Goal: Information Seeking & Learning: Learn about a topic

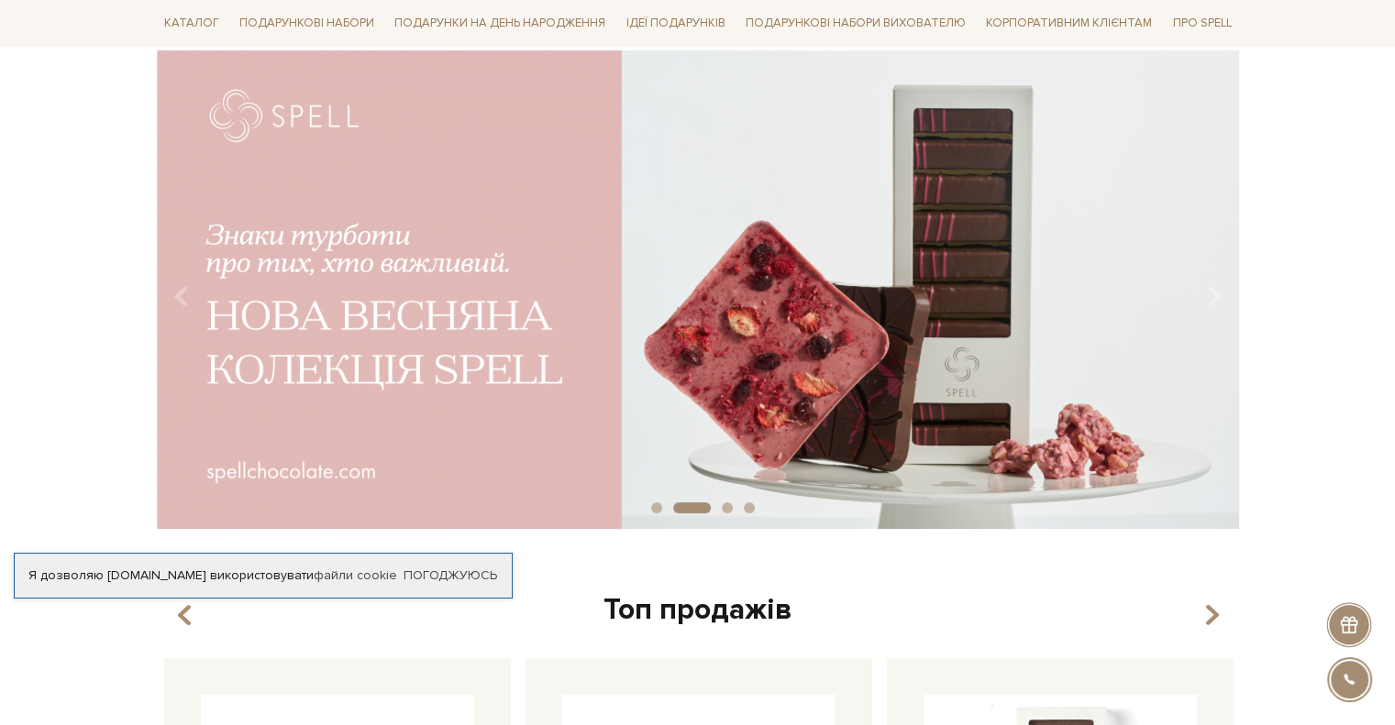
scroll to position [183, 0]
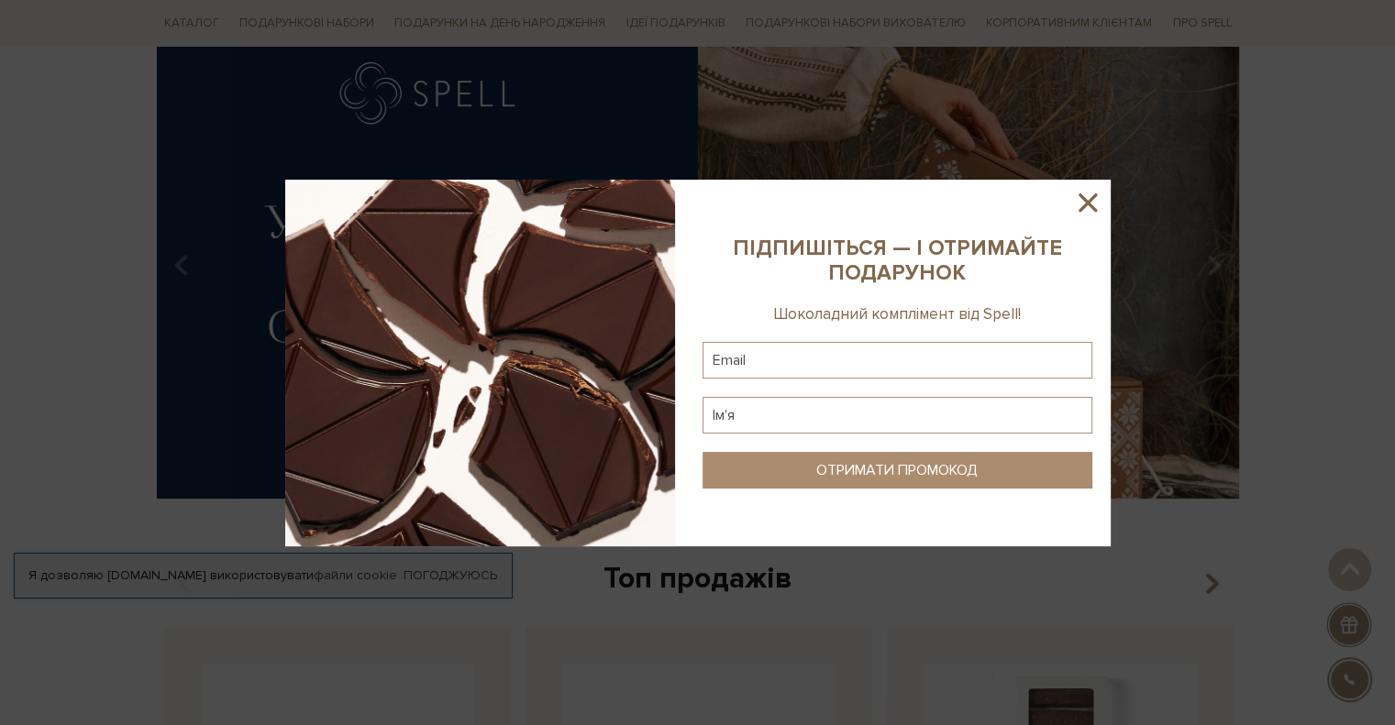
click at [1091, 208] on icon at bounding box center [1087, 203] width 18 height 18
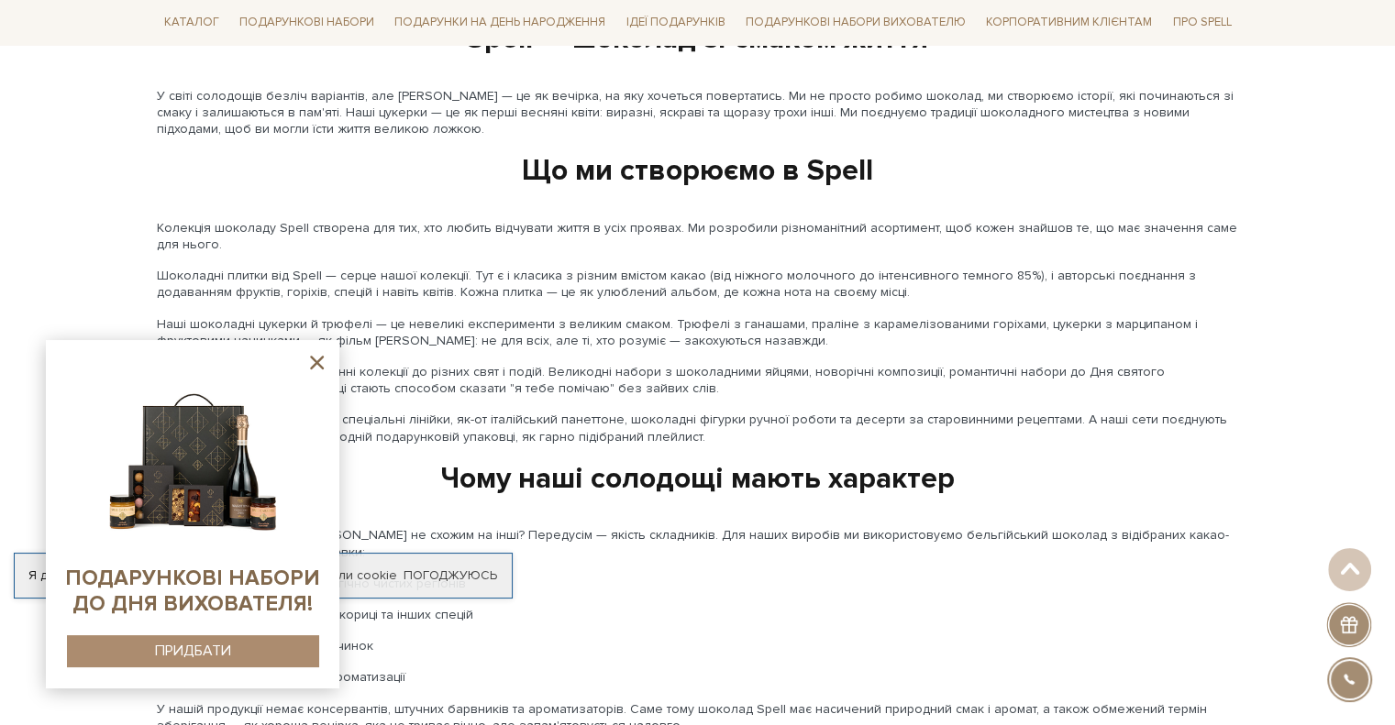
scroll to position [1650, 0]
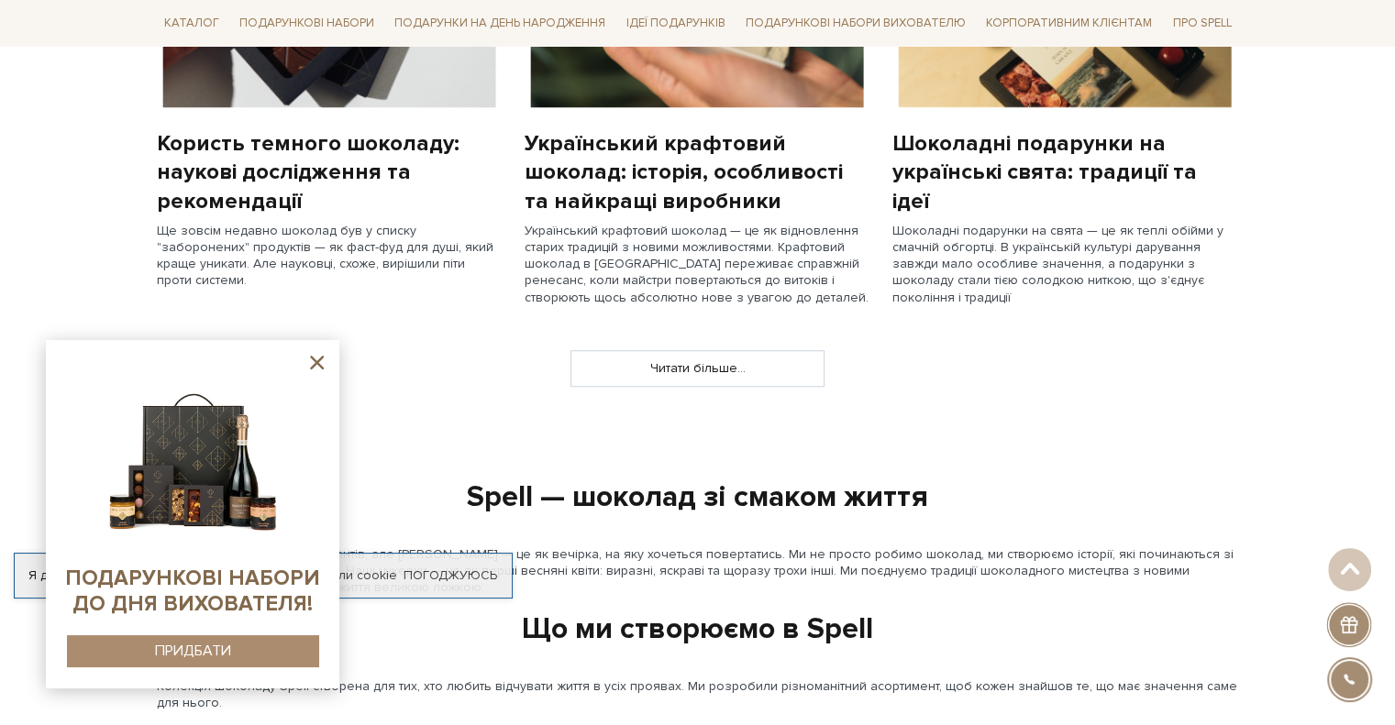
click at [324, 365] on icon at bounding box center [316, 362] width 23 height 23
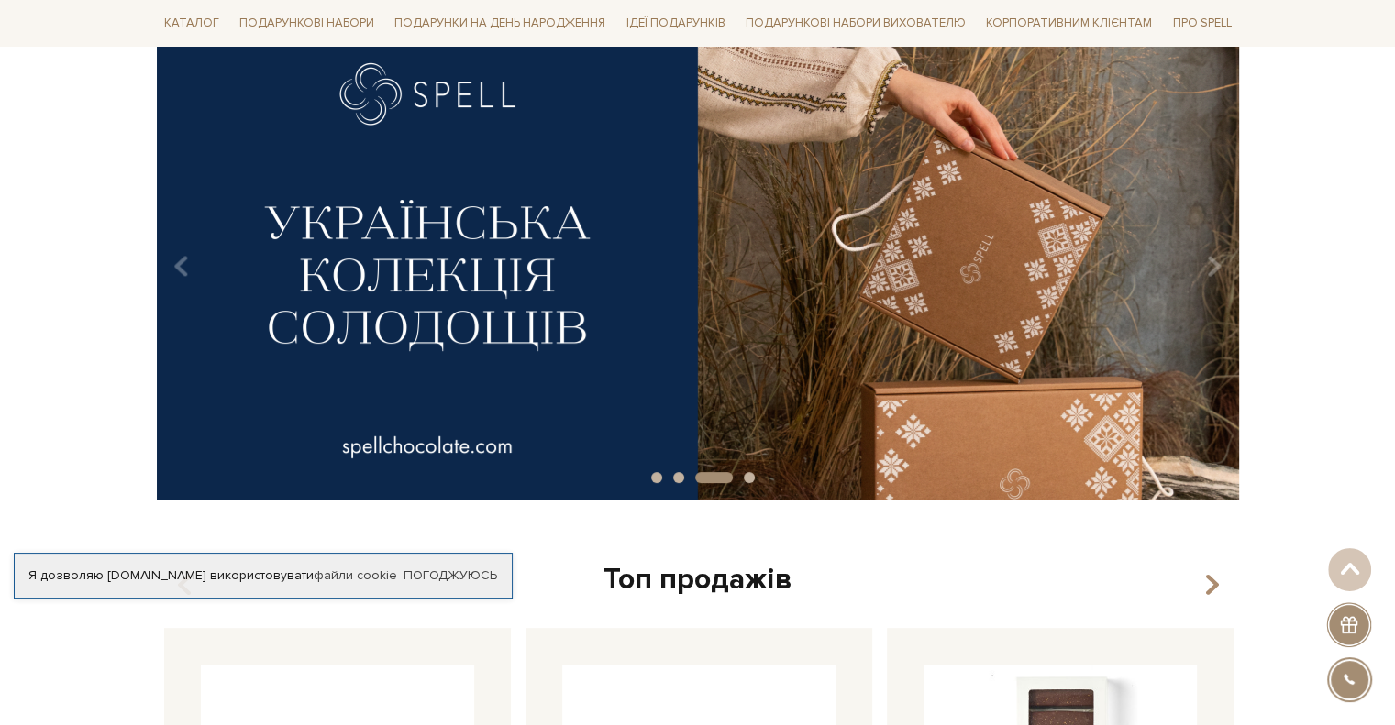
scroll to position [0, 0]
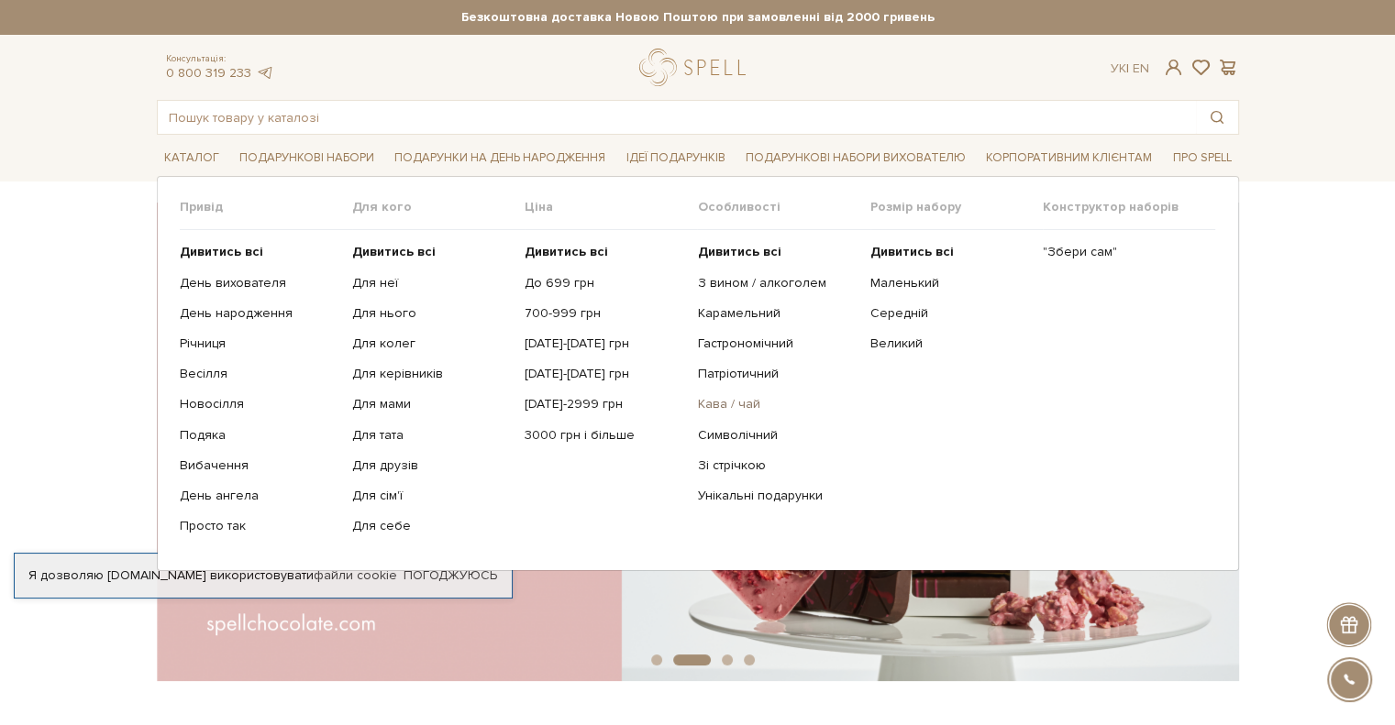
click at [705, 408] on link "Кава / чай" at bounding box center [776, 404] width 159 height 17
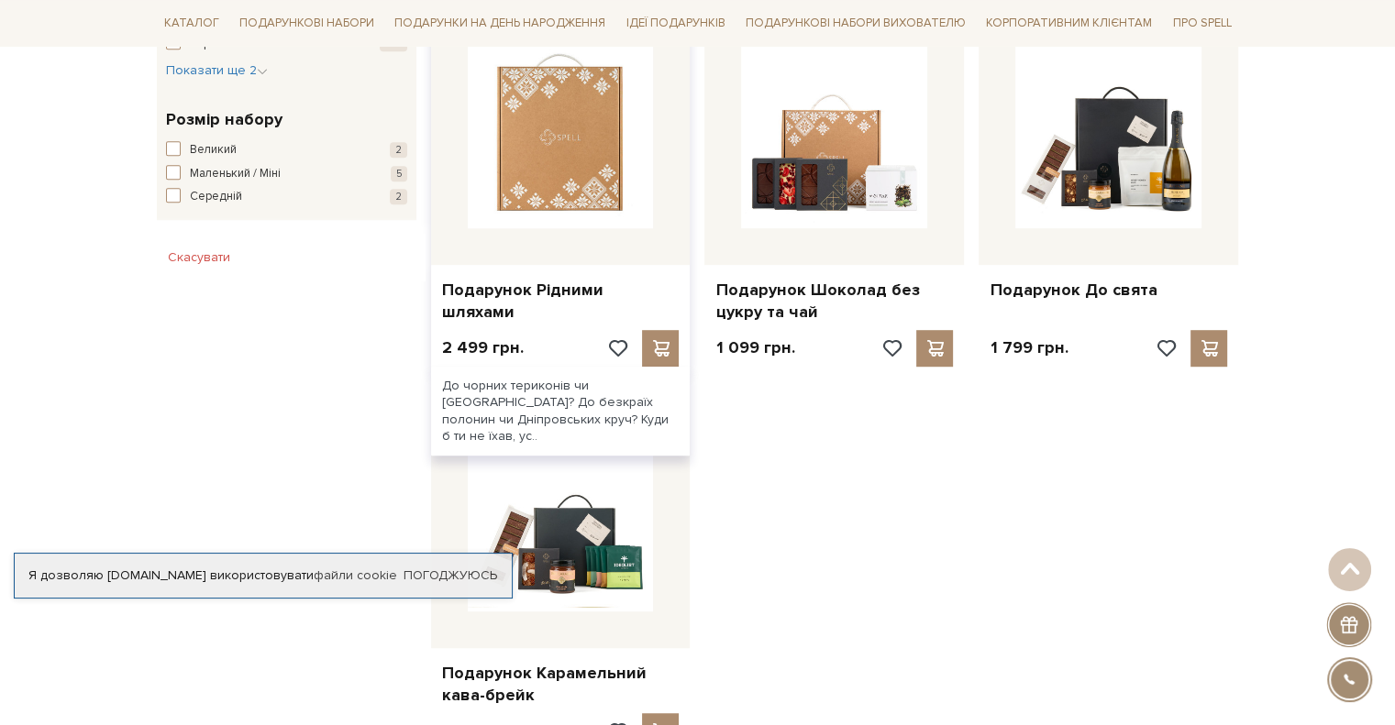
scroll to position [1100, 0]
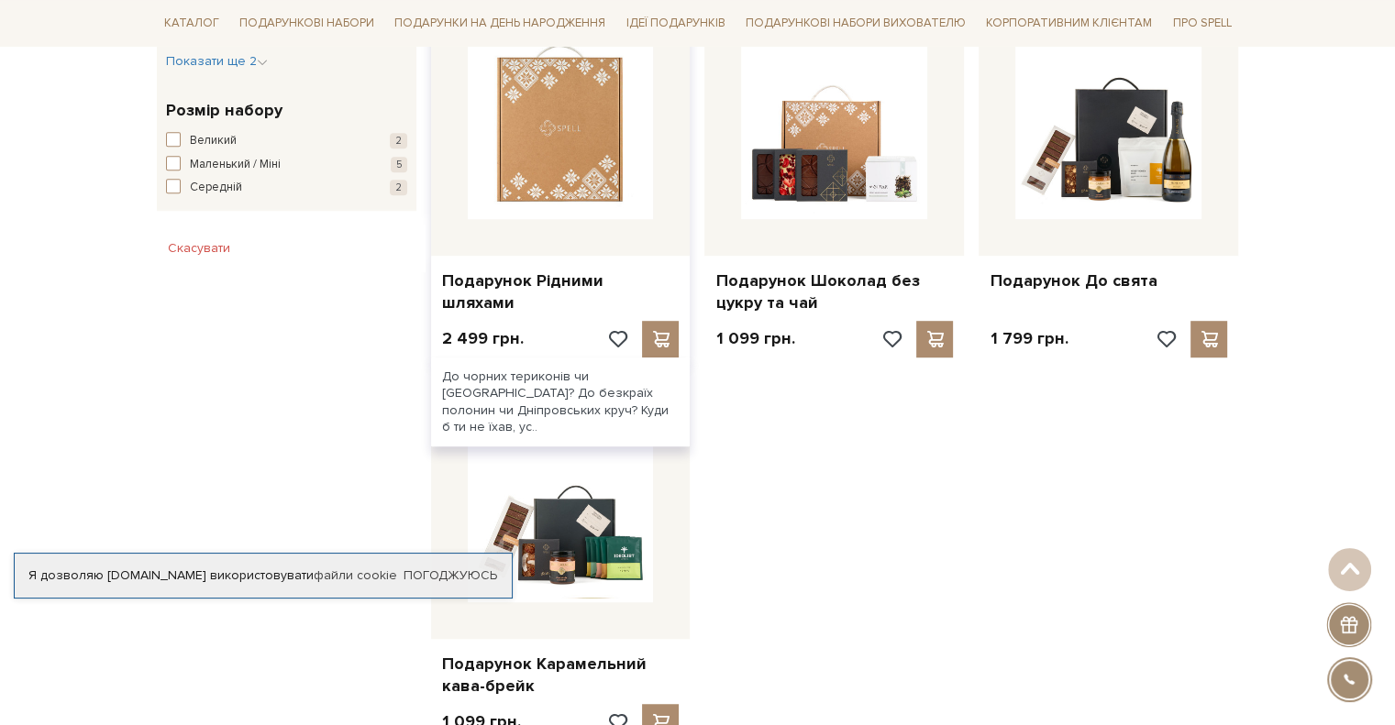
click at [563, 148] on img at bounding box center [561, 126] width 186 height 186
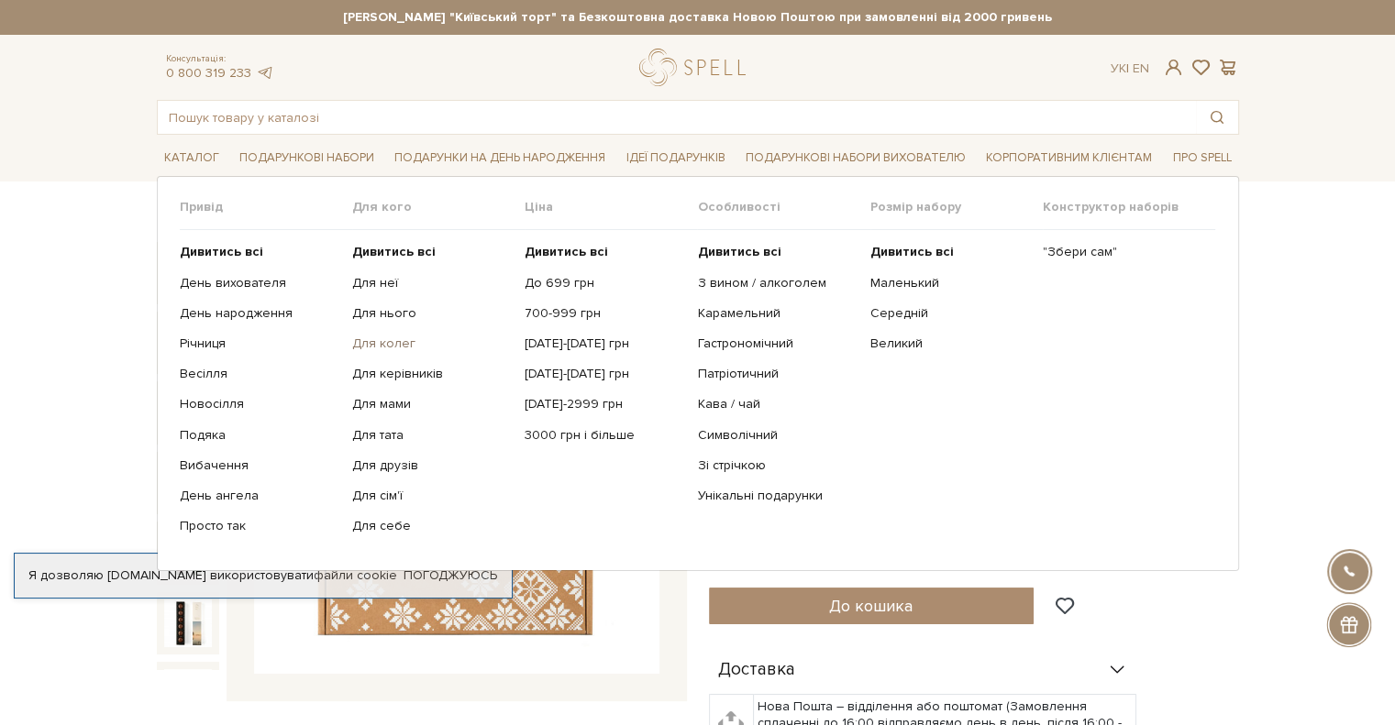
click at [406, 337] on link "Для колег" at bounding box center [431, 344] width 159 height 17
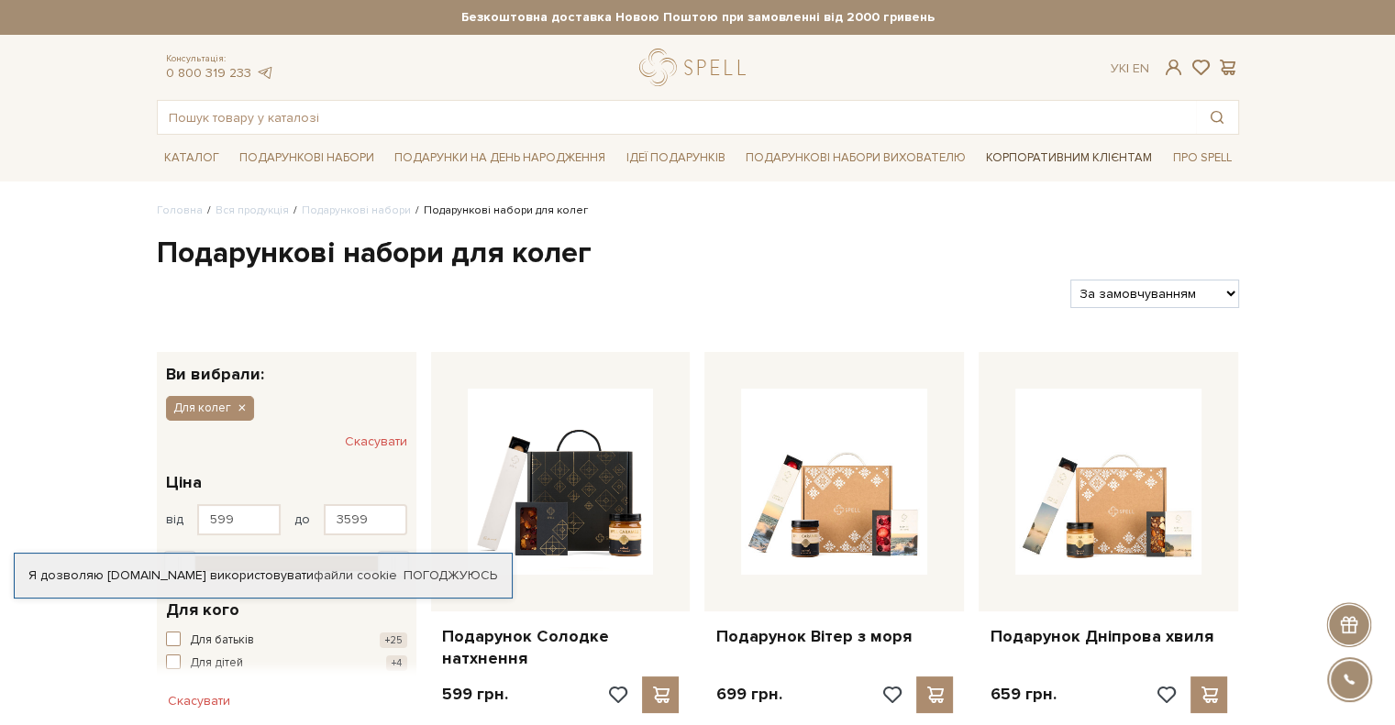
click at [1078, 159] on link "Корпоративним клієнтам" at bounding box center [1069, 157] width 181 height 31
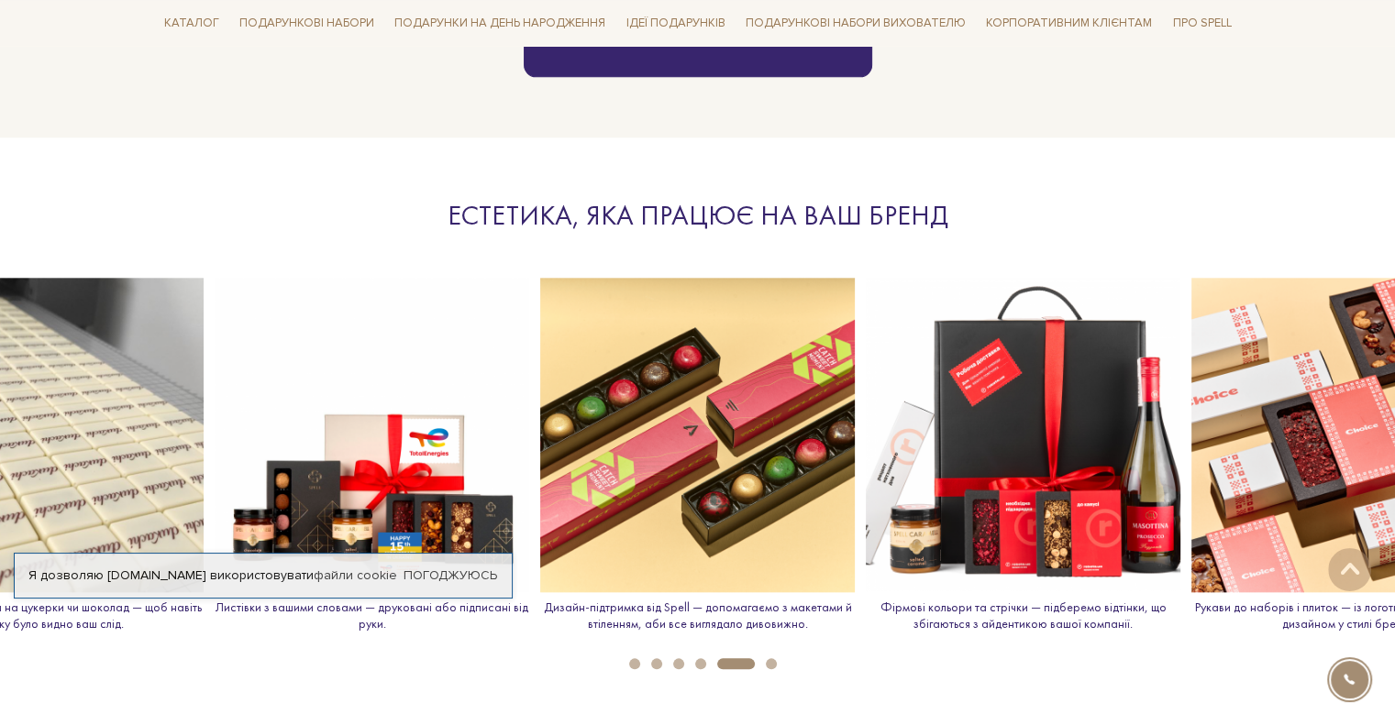
scroll to position [1926, 0]
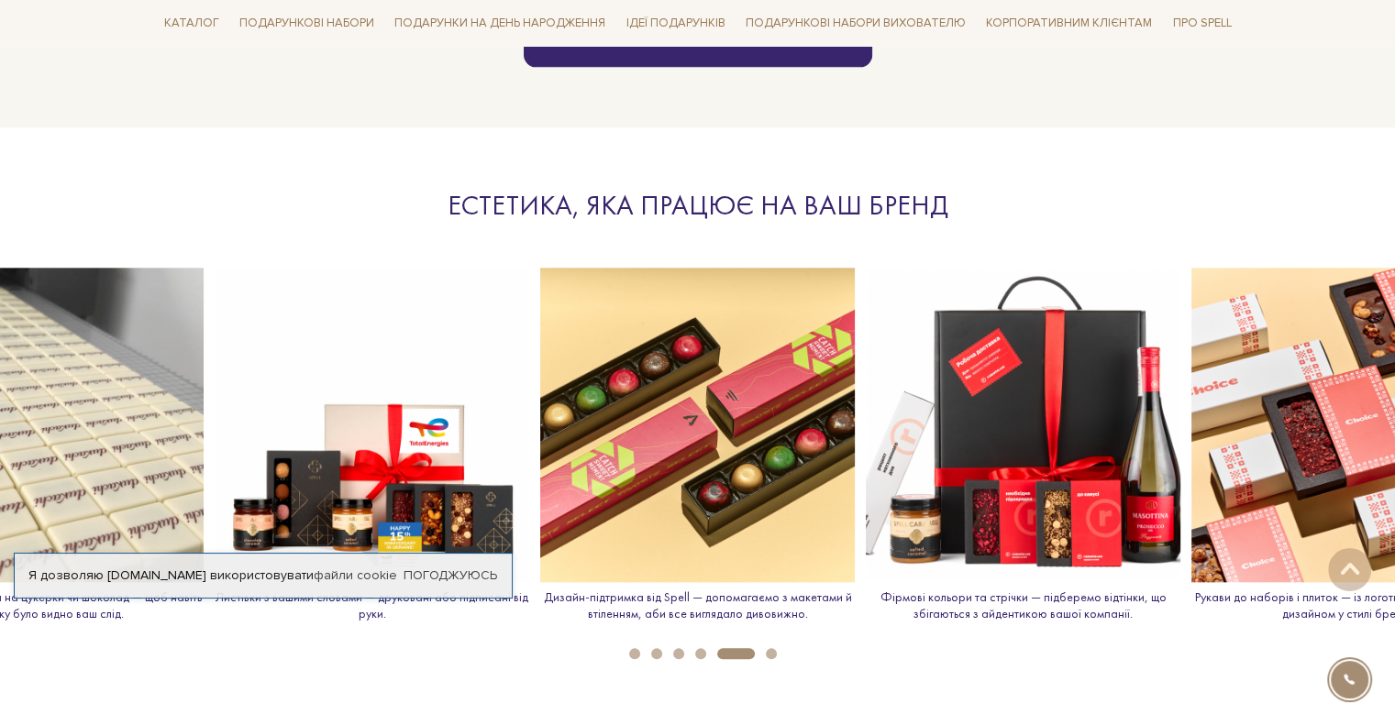
click at [638, 509] on img at bounding box center [697, 425] width 315 height 315
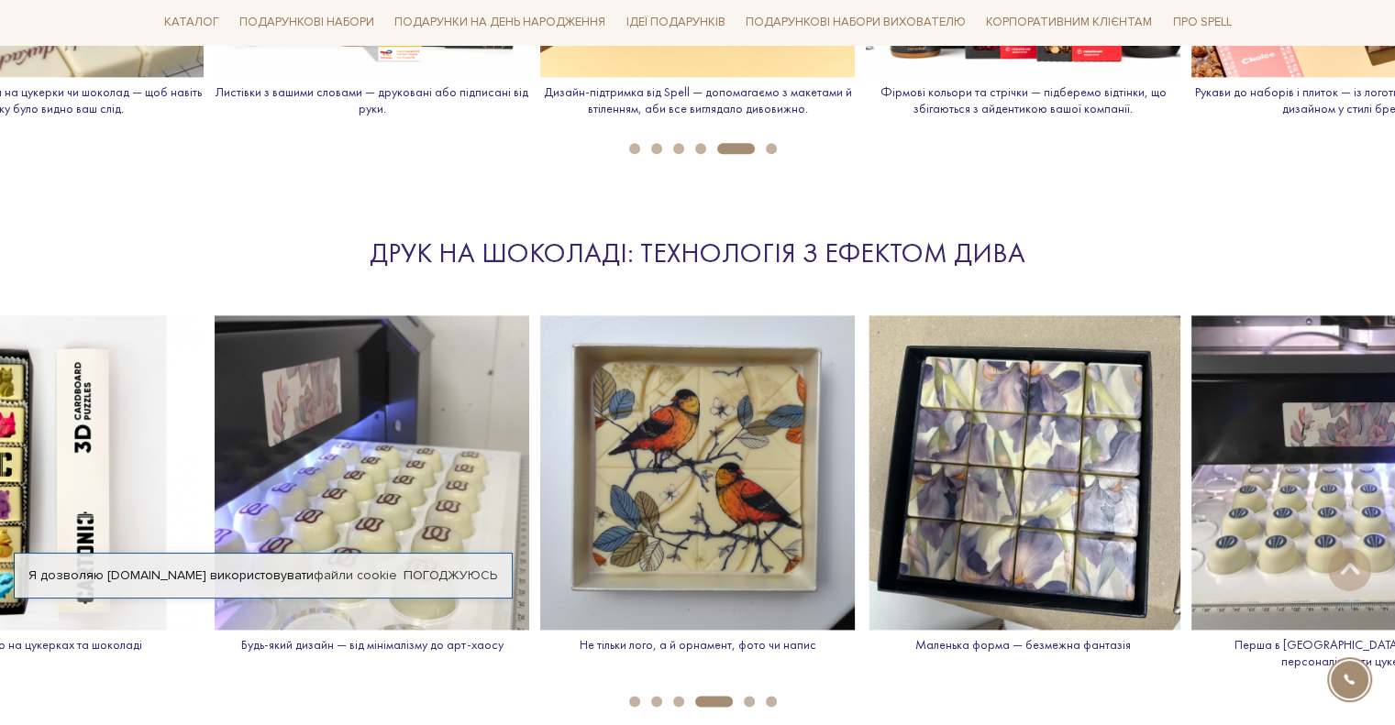
scroll to position [2751, 0]
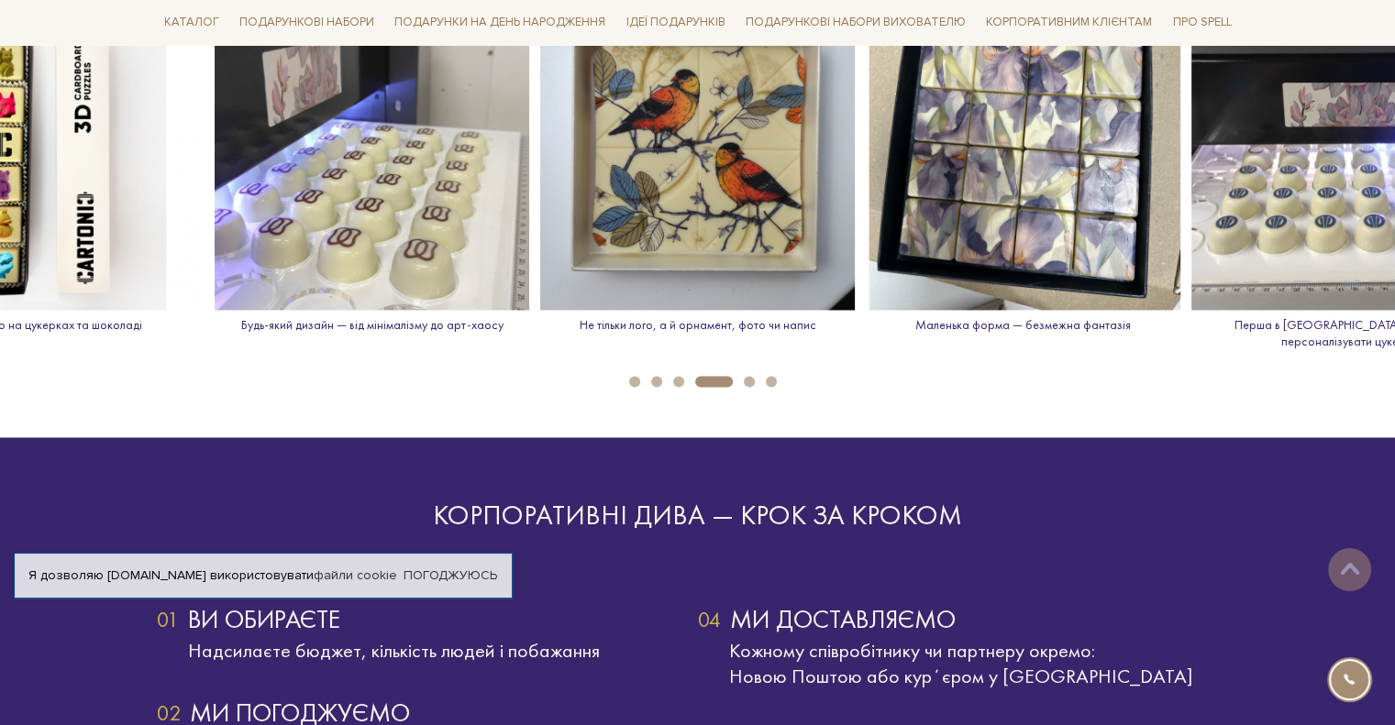
click at [66, 325] on p "Друкуємо на цукерках та шоколаді" at bounding box center [46, 325] width 315 height 17
click at [684, 376] on li "4" at bounding box center [708, 381] width 49 height 11
click at [0, 168] on img at bounding box center [46, 152] width 315 height 315
click at [14, 165] on img at bounding box center [46, 152] width 315 height 315
click at [1376, 181] on img at bounding box center [1348, 152] width 315 height 315
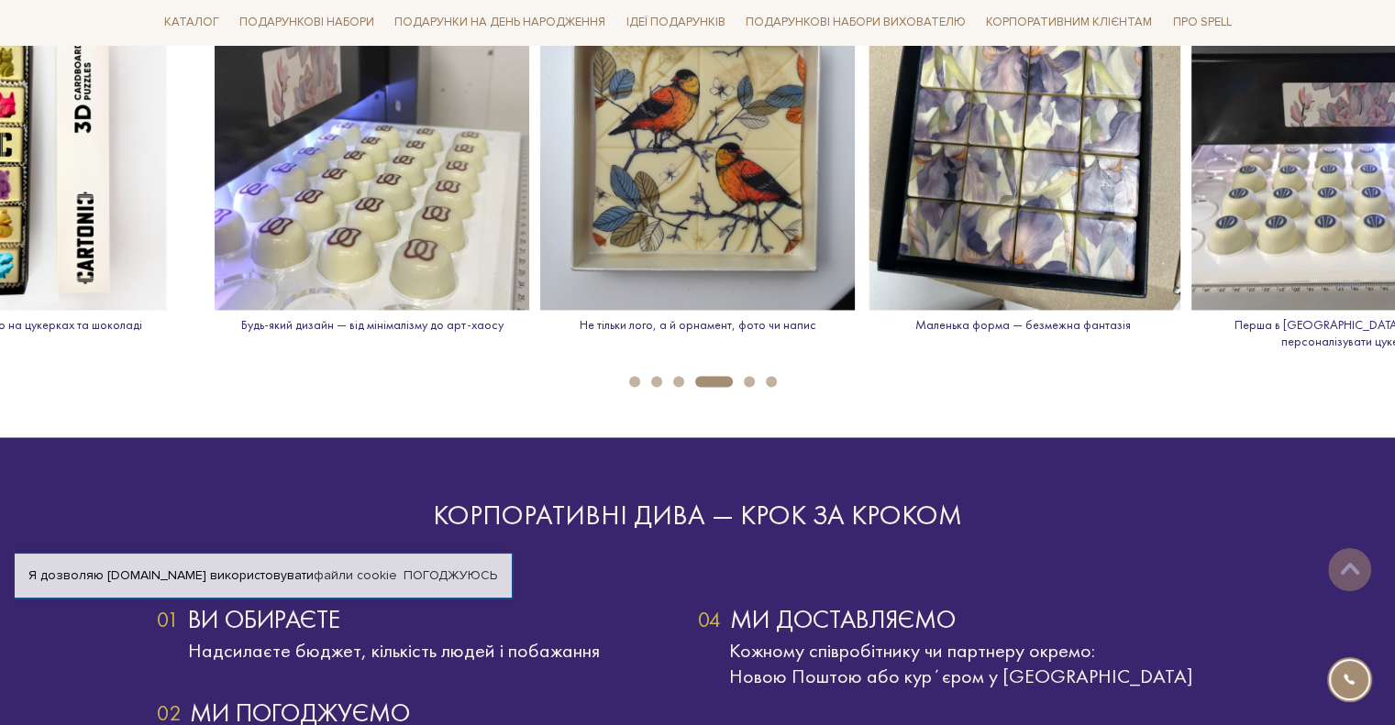
click at [1375, 180] on img at bounding box center [1348, 152] width 315 height 315
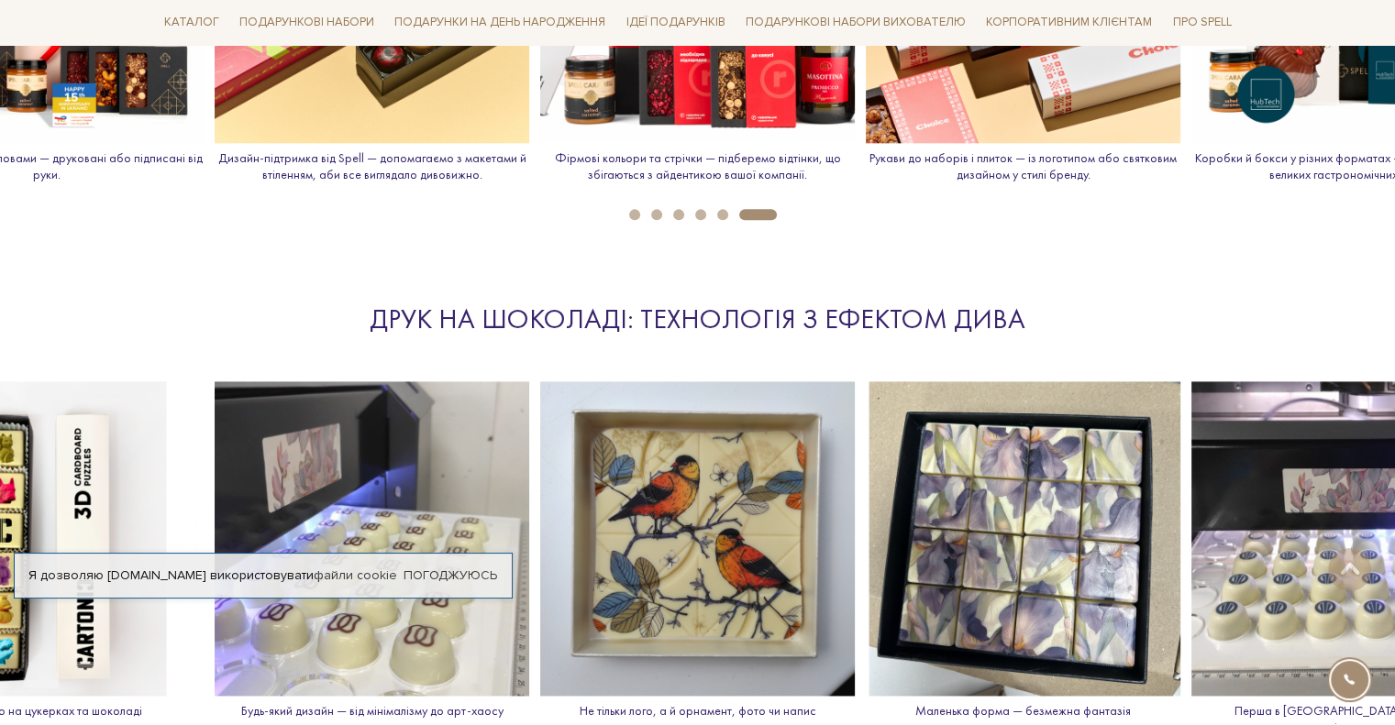
scroll to position [2476, 0]
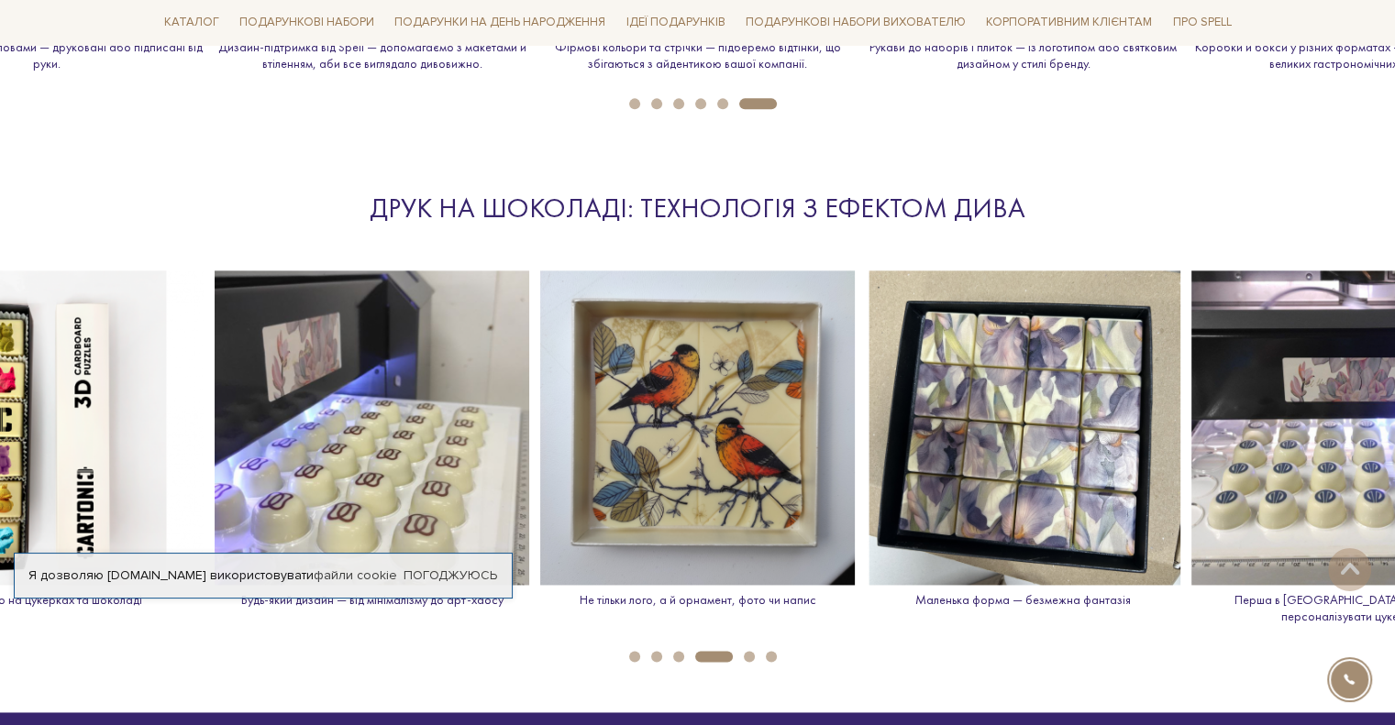
click at [28, 461] on img at bounding box center [46, 428] width 315 height 315
click at [53, 407] on img at bounding box center [46, 428] width 315 height 315
click at [5, 410] on img at bounding box center [46, 428] width 315 height 315
click at [0, 448] on img at bounding box center [46, 428] width 315 height 315
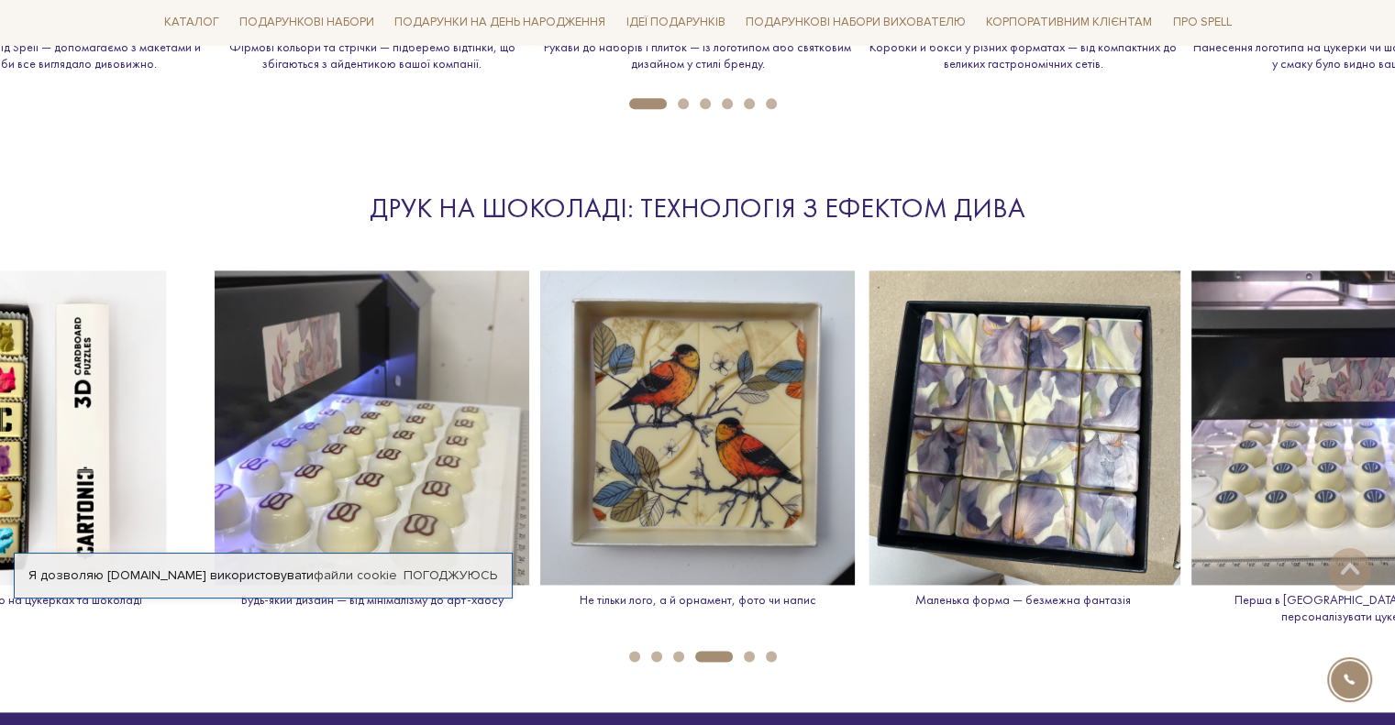
click at [0, 448] on img at bounding box center [46, 428] width 315 height 315
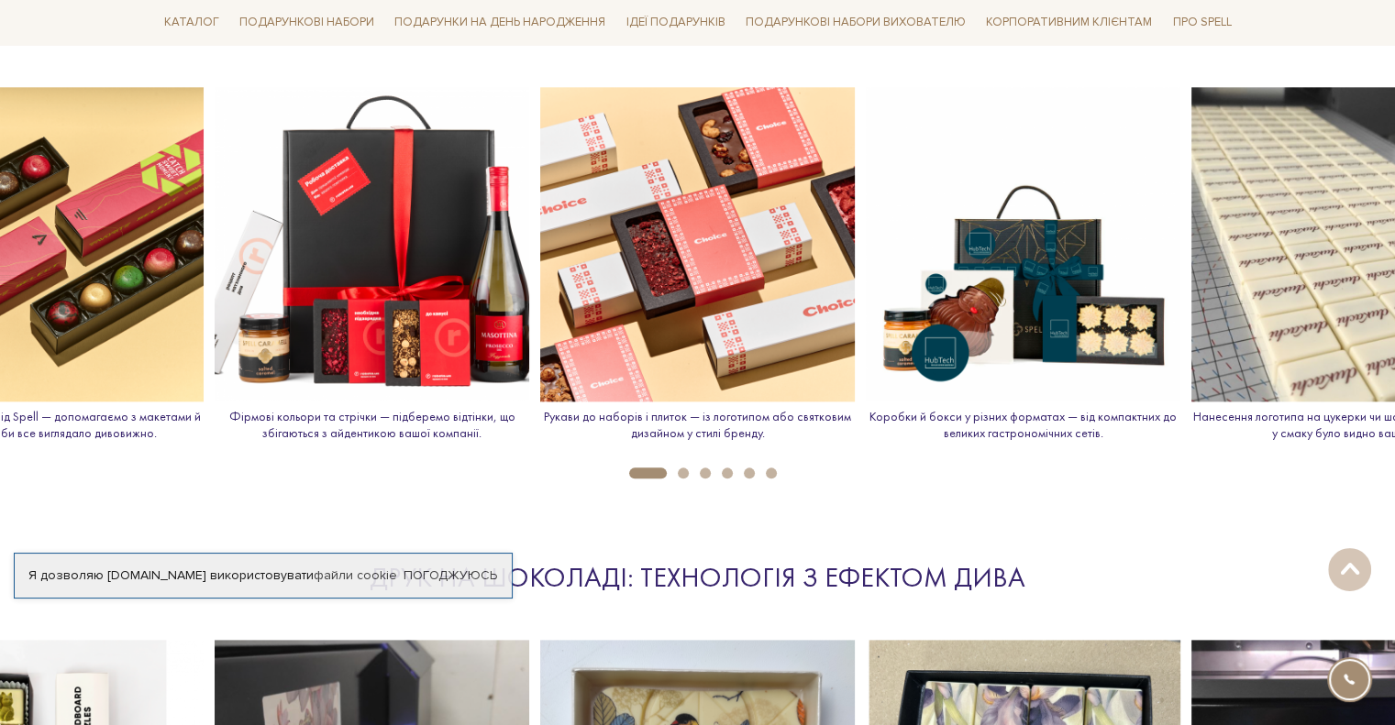
scroll to position [1926, 0]
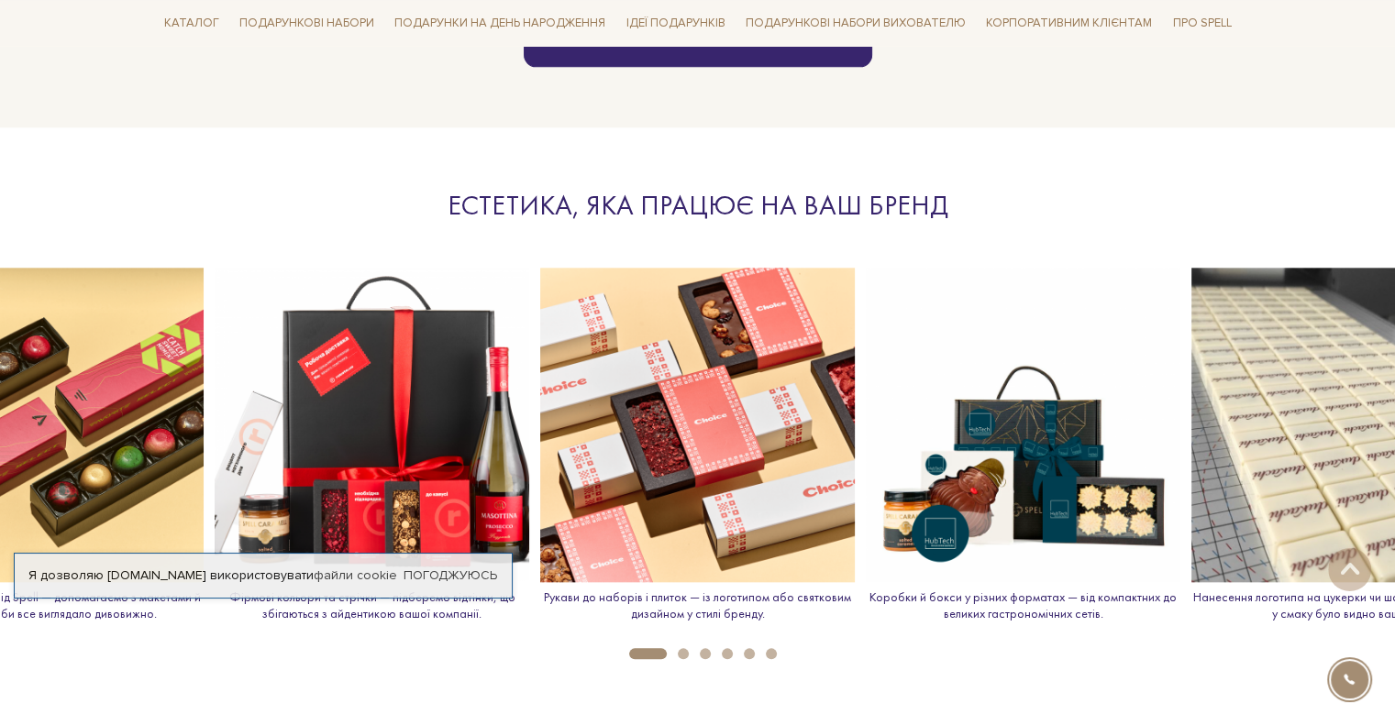
click at [106, 444] on img at bounding box center [46, 425] width 315 height 315
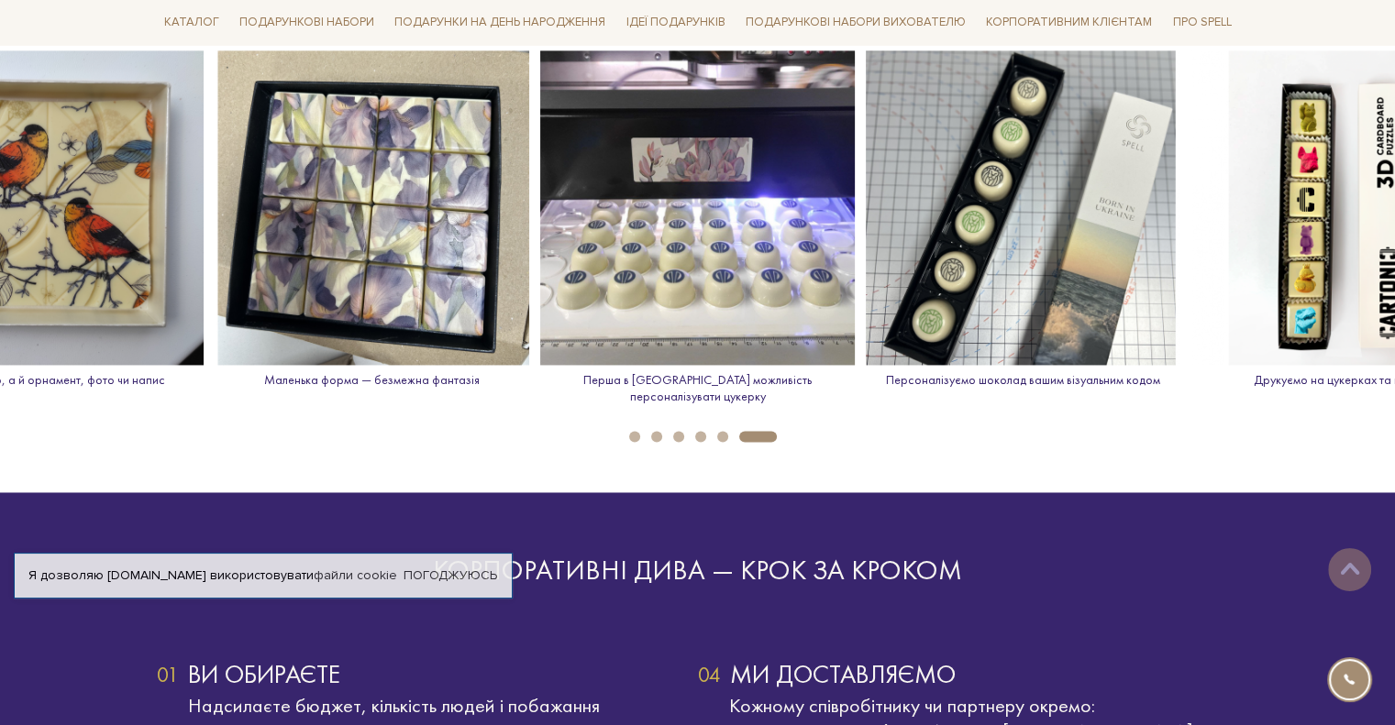
scroll to position [2659, 0]
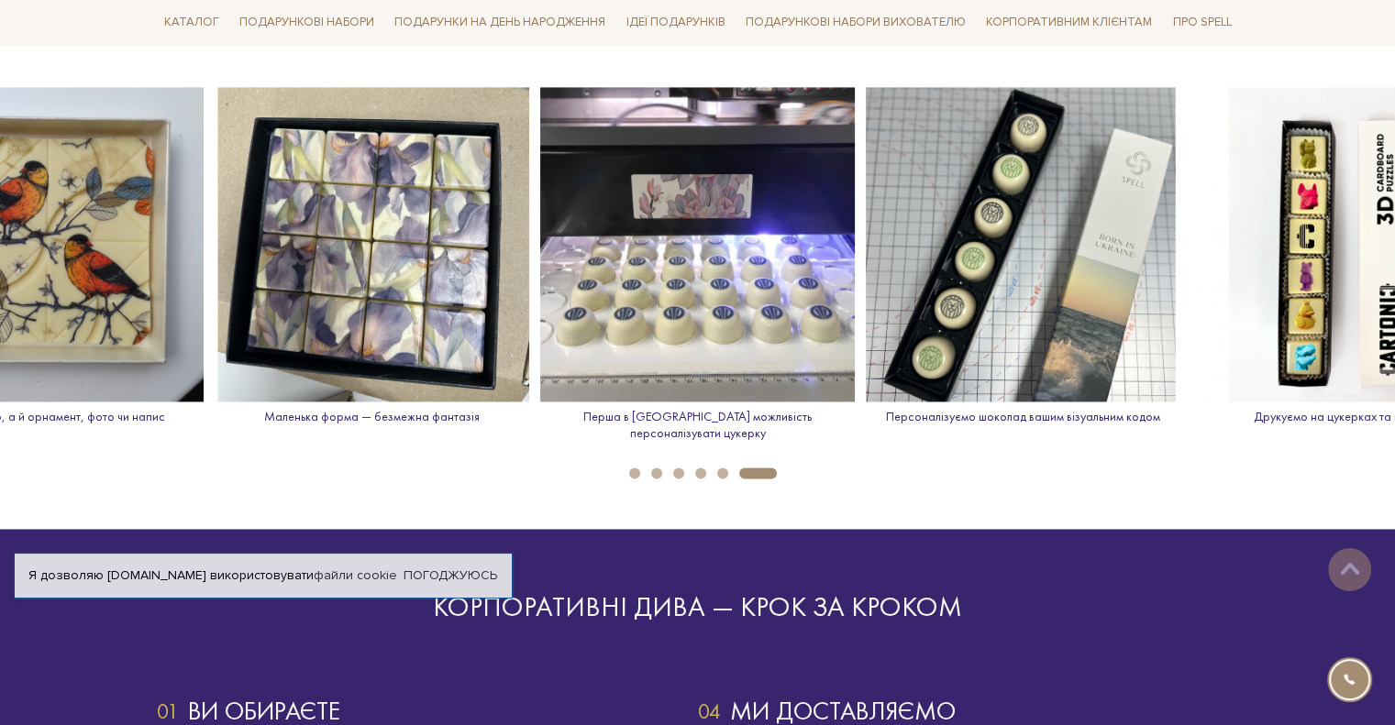
drag, startPoint x: 755, startPoint y: 460, endPoint x: 695, endPoint y: 454, distance: 60.0
click at [696, 459] on ul "1 2 3 4 5 6" at bounding box center [697, 469] width 1395 height 20
click at [718, 468] on button "5" at bounding box center [722, 473] width 11 height 11
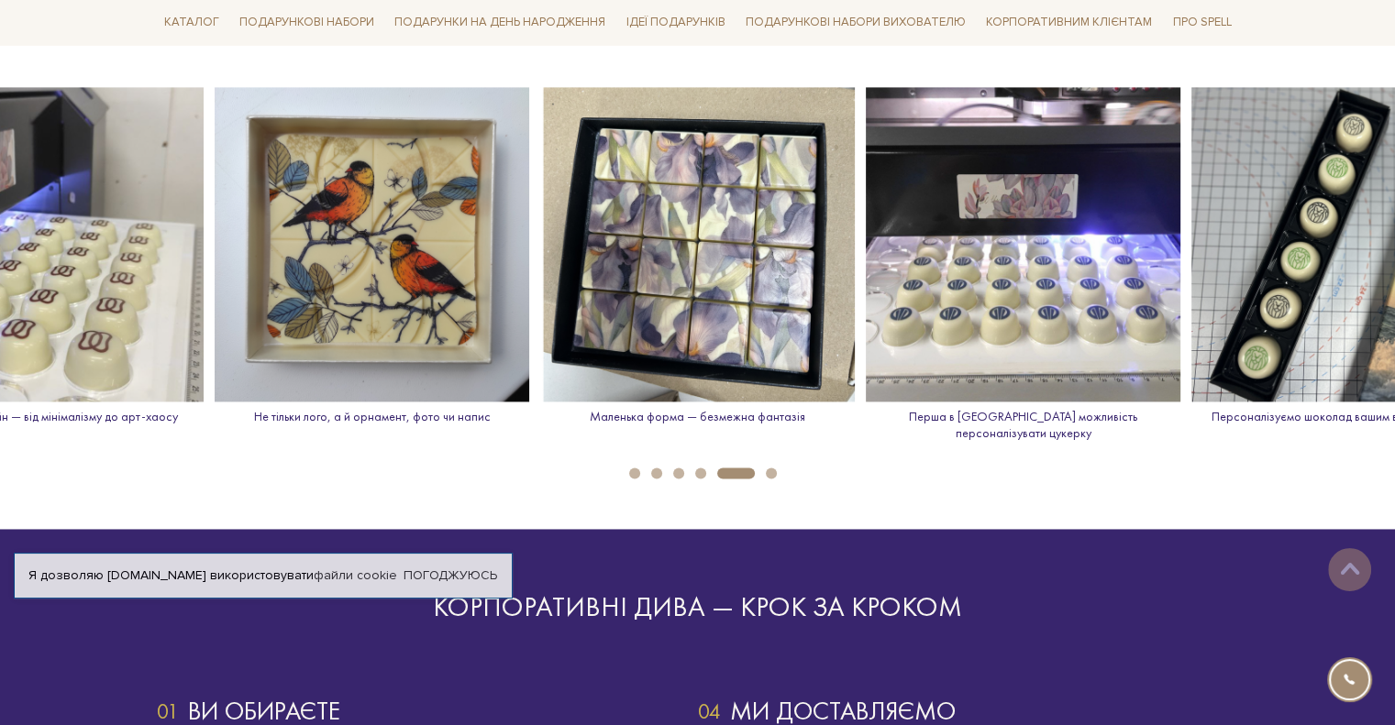
click at [702, 468] on button "4" at bounding box center [700, 473] width 11 height 11
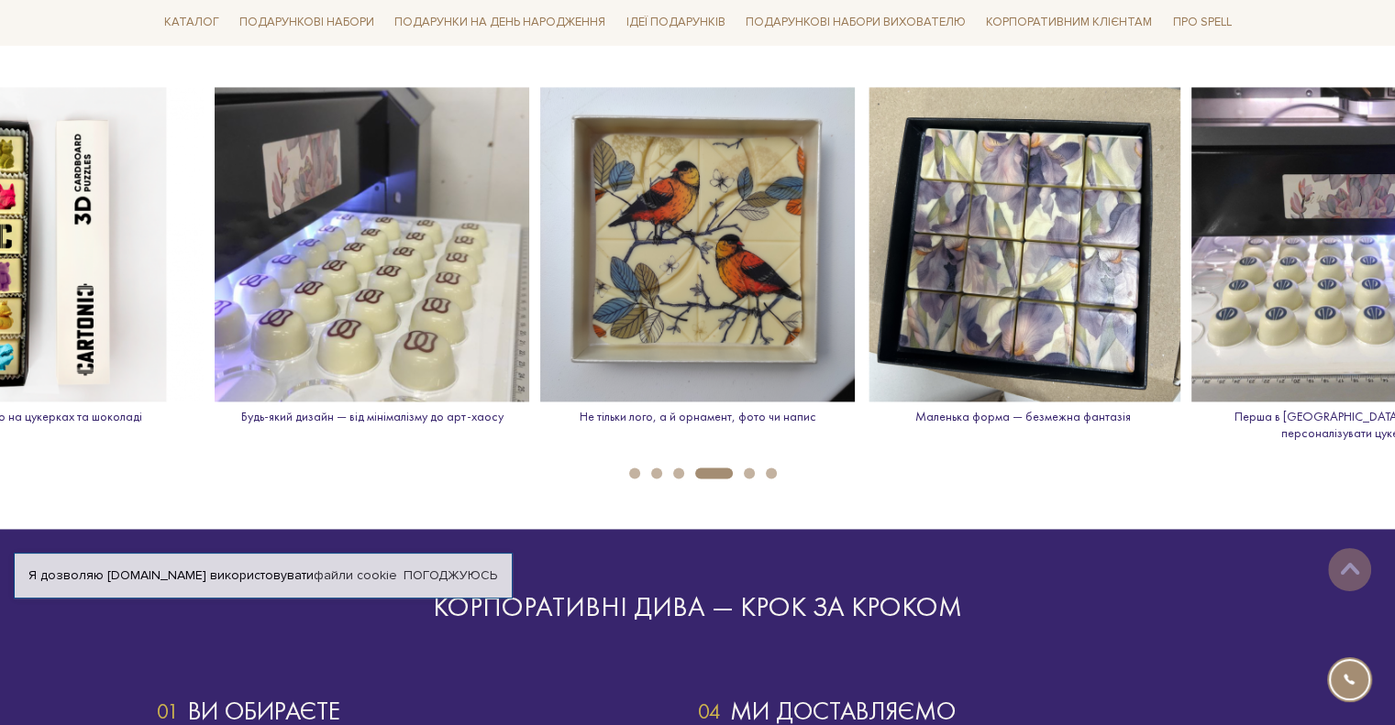
click at [680, 468] on button "3" at bounding box center [678, 473] width 11 height 11
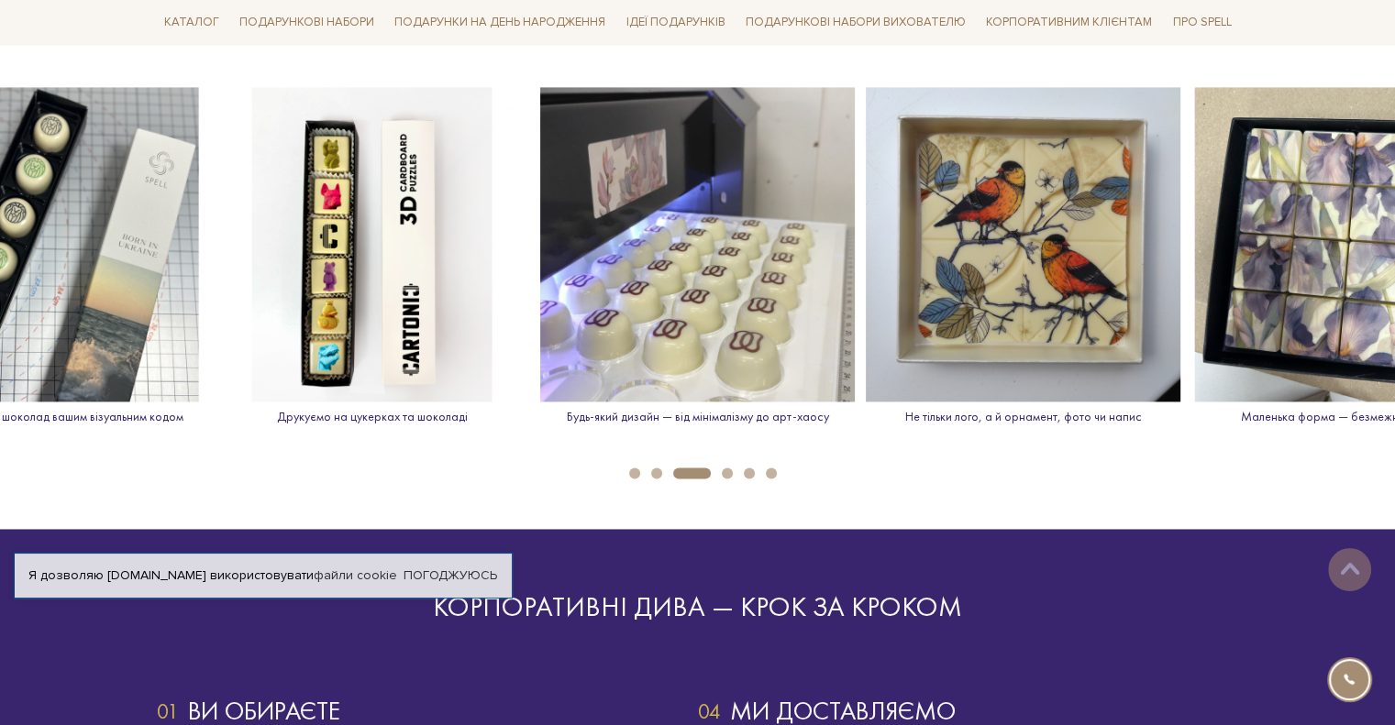
click at [653, 468] on button "2" at bounding box center [656, 473] width 11 height 11
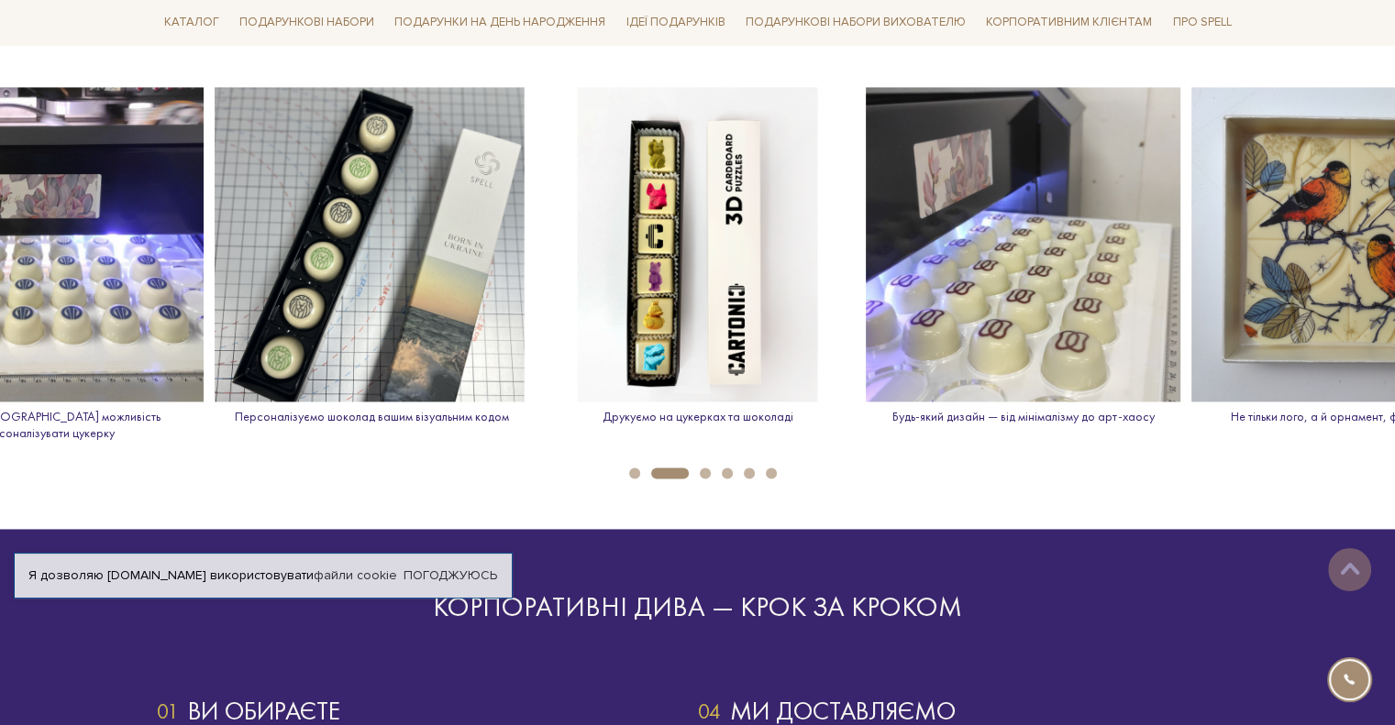
click at [620, 468] on li "1" at bounding box center [629, 473] width 22 height 11
